Goal: Find specific page/section: Find specific page/section

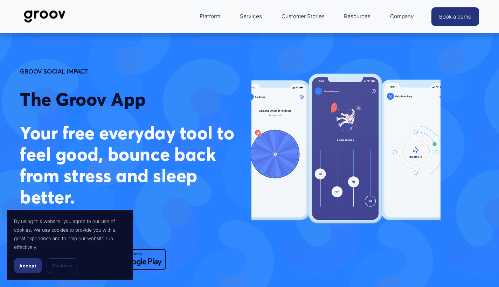
scroll to position [1, 0]
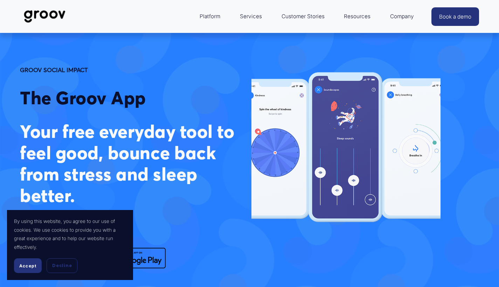
click at [19, 268] on button "Accept" at bounding box center [28, 265] width 28 height 15
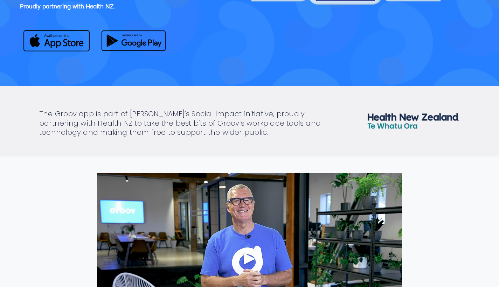
scroll to position [223, 0]
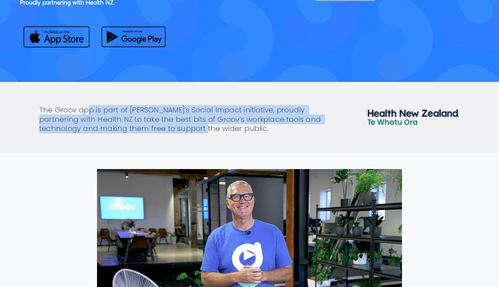
drag, startPoint x: 86, startPoint y: 113, endPoint x: 174, endPoint y: 125, distance: 88.3
click at [174, 125] on h4 "The Groov app is part of Groov’s Social Impact initiative, proudly partnering w…" at bounding box center [191, 119] width 305 height 28
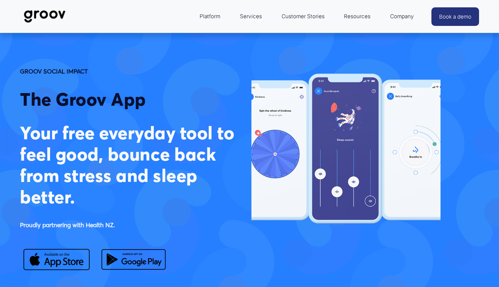
scroll to position [0, 0]
click at [251, 14] on link "Services" at bounding box center [250, 16] width 29 height 17
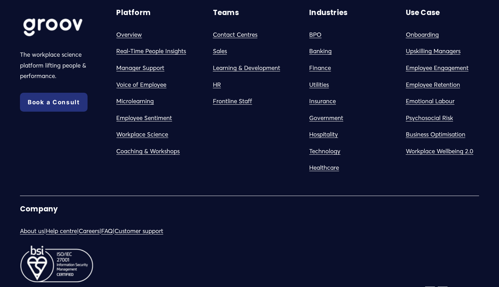
scroll to position [4035, 0]
